Goal: Check status: Check status

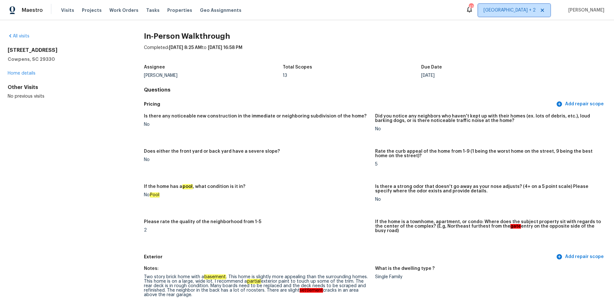
click at [526, 12] on span "[GEOGRAPHIC_DATA] + 2" at bounding box center [510, 10] width 52 height 6
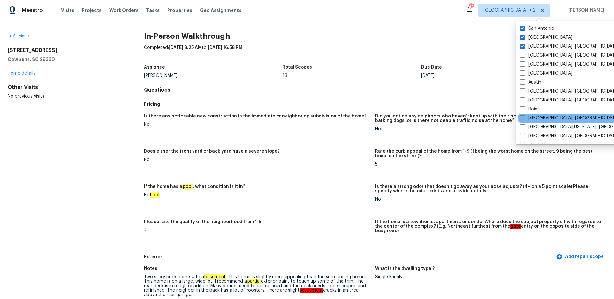
click at [524, 118] on span at bounding box center [522, 117] width 5 height 5
click at [524, 118] on input "[GEOGRAPHIC_DATA], [GEOGRAPHIC_DATA]" at bounding box center [522, 117] width 4 height 4
checkbox input "true"
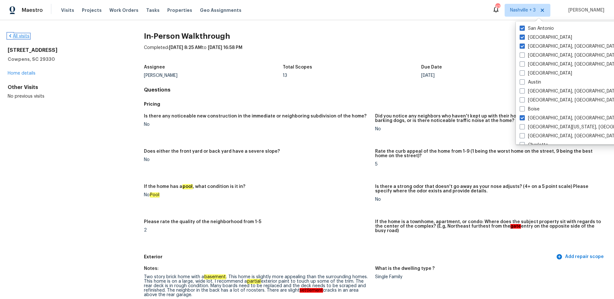
click at [13, 36] on link "All visits" at bounding box center [19, 36] width 22 height 4
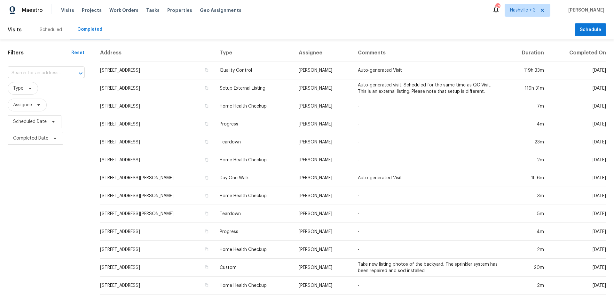
click at [42, 75] on input "text" at bounding box center [37, 73] width 59 height 10
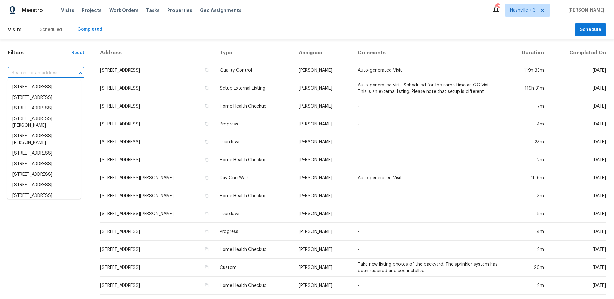
paste input "[STREET_ADDRESS]"
type input "[STREET_ADDRESS]"
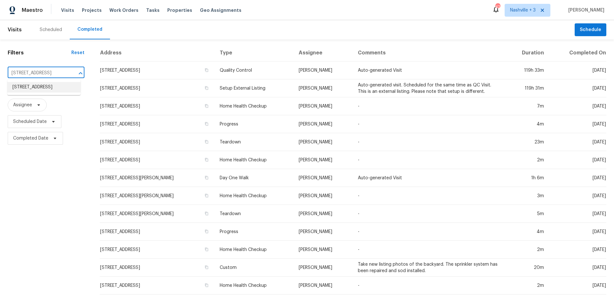
click at [41, 88] on li "[STREET_ADDRESS]" at bounding box center [43, 87] width 73 height 11
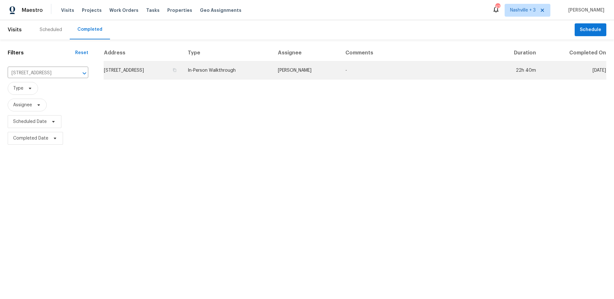
click at [255, 78] on td "In-Person Walkthrough" at bounding box center [228, 70] width 90 height 18
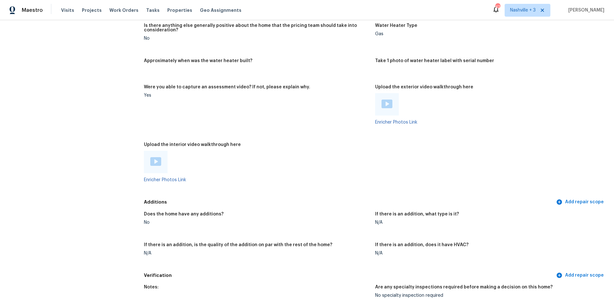
scroll to position [1222, 0]
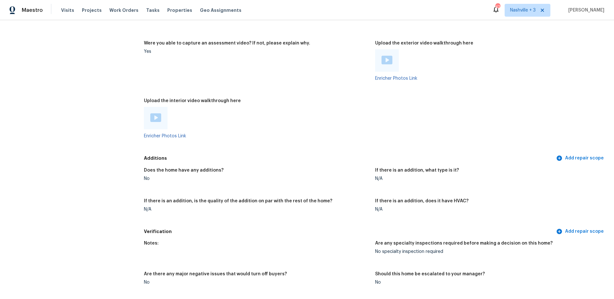
click at [156, 118] on div at bounding box center [155, 118] width 11 height 10
click at [383, 56] on img at bounding box center [387, 60] width 11 height 9
